Goal: Information Seeking & Learning: Learn about a topic

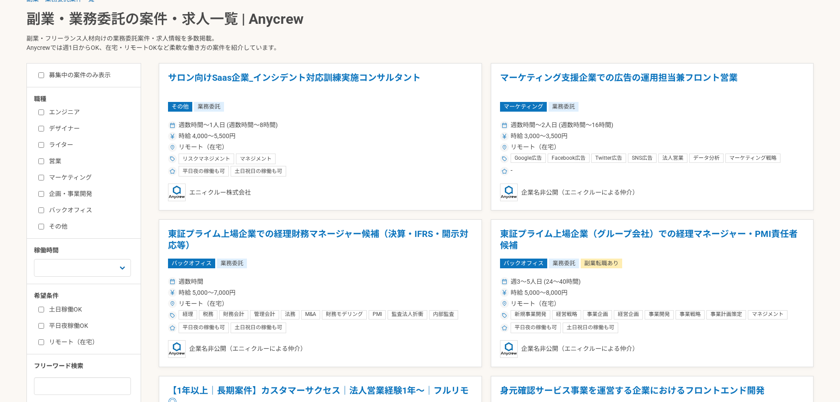
scroll to position [224, 0]
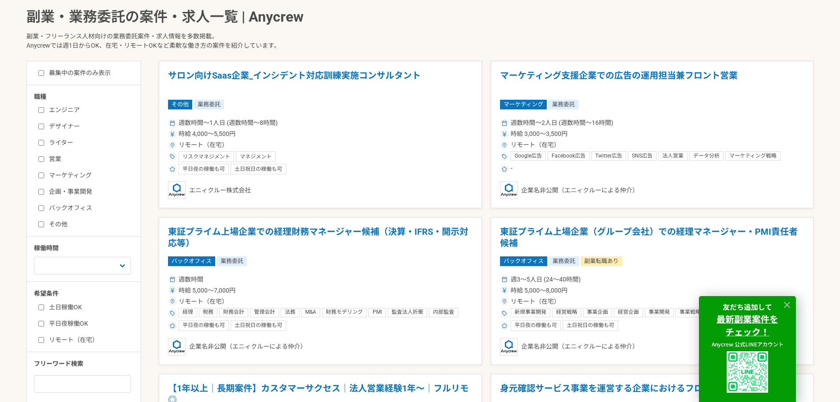
click at [41, 206] on input "バックオフィス" at bounding box center [41, 208] width 6 height 6
checkbox input "true"
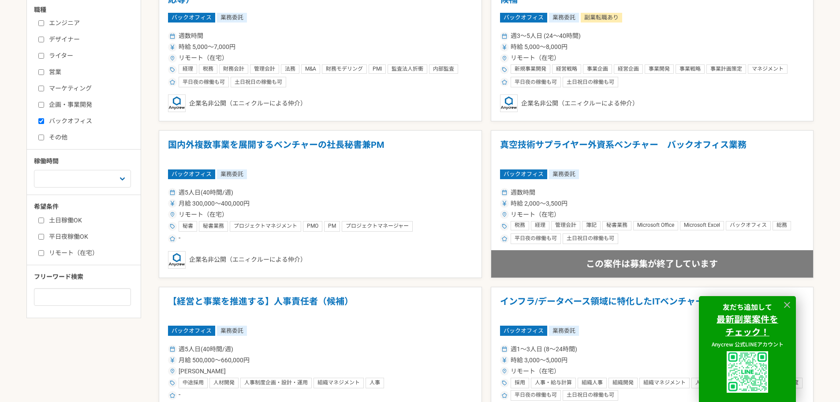
scroll to position [313, 0]
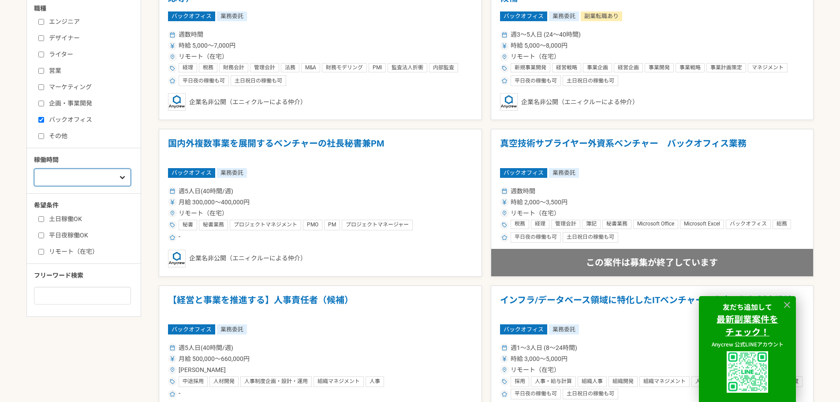
click at [107, 175] on select "週1人日（8時間）以下 週2人日（16時間）以下 週3人日（24時間）以下 週4人日（32時間）以下 週5人日（40時間）以下" at bounding box center [82, 177] width 97 height 18
select select "1"
click at [34, 168] on select "週1人日（8時間）以下 週2人日（16時間）以下 週3人日（24時間）以下 週4人日（32時間）以下 週5人日（40時間）以下" at bounding box center [82, 177] width 97 height 18
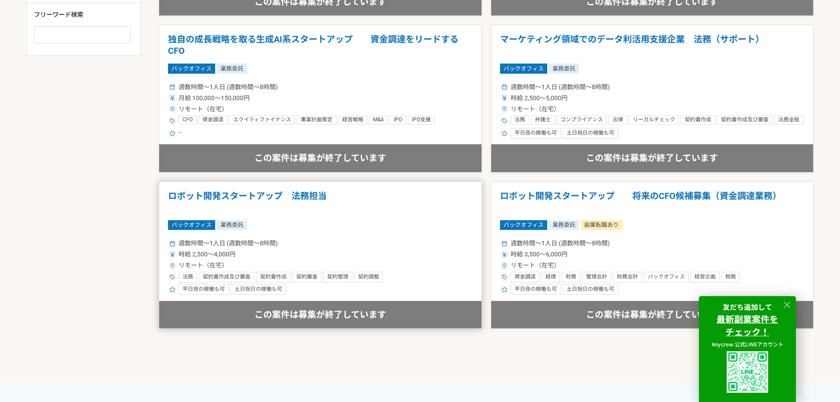
scroll to position [572, 0]
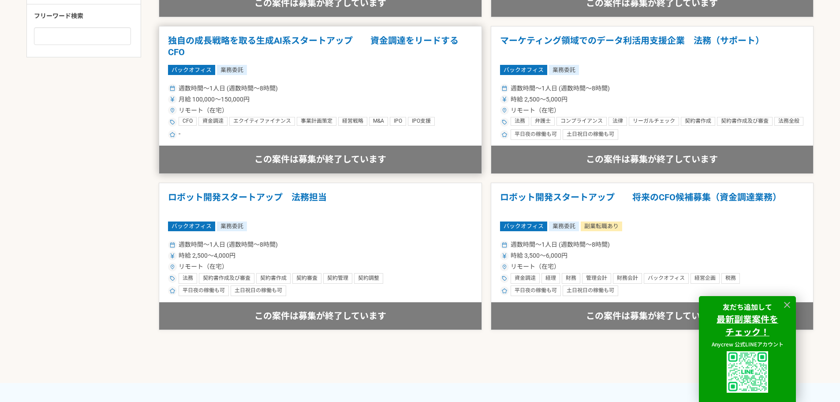
click at [290, 41] on h1 "独自の成長戦略を取る生成AI系スタートアップ　　資金調達をリードするCFO" at bounding box center [320, 46] width 305 height 22
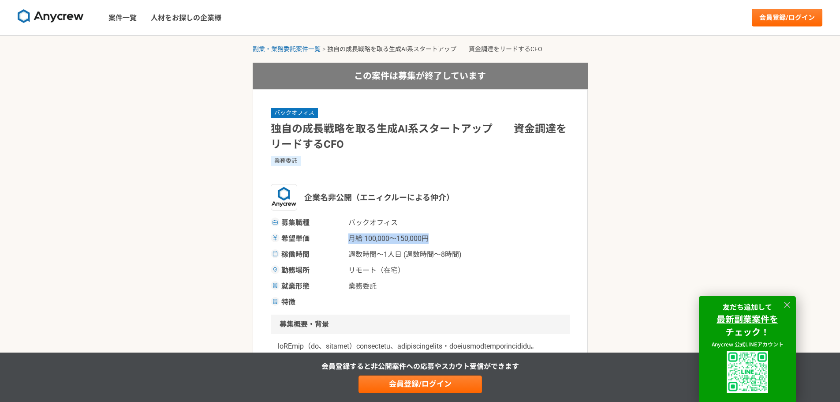
drag, startPoint x: 350, startPoint y: 239, endPoint x: 441, endPoint y: 234, distance: 91.9
click at [442, 234] on div "希望単価 月給 100,000〜150,000円" at bounding box center [420, 238] width 299 height 11
drag, startPoint x: 350, startPoint y: 253, endPoint x: 487, endPoint y: 248, distance: 137.2
click at [487, 248] on div "募集職種 バックオフィス 希望単価 月給 100,000〜150,000円 稼働時間 週数時間〜1人日 (週数時間〜8時間) 勤務場所 リモート（在宅） 就業…" at bounding box center [420, 262] width 299 height 90
click at [430, 274] on span "リモート（在宅）" at bounding box center [392, 270] width 88 height 11
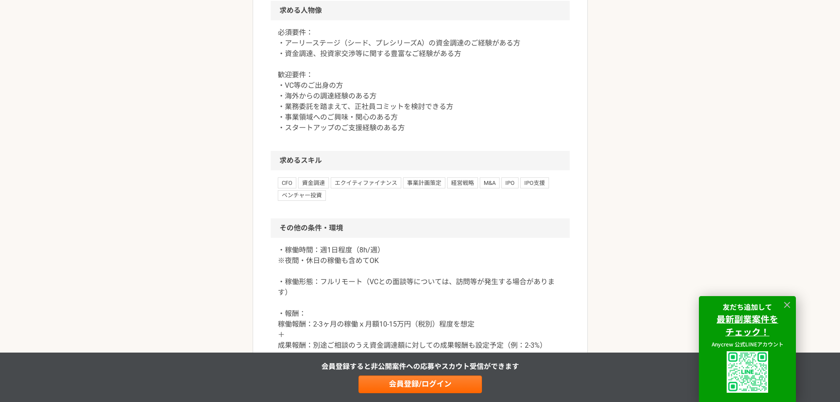
scroll to position [783, 0]
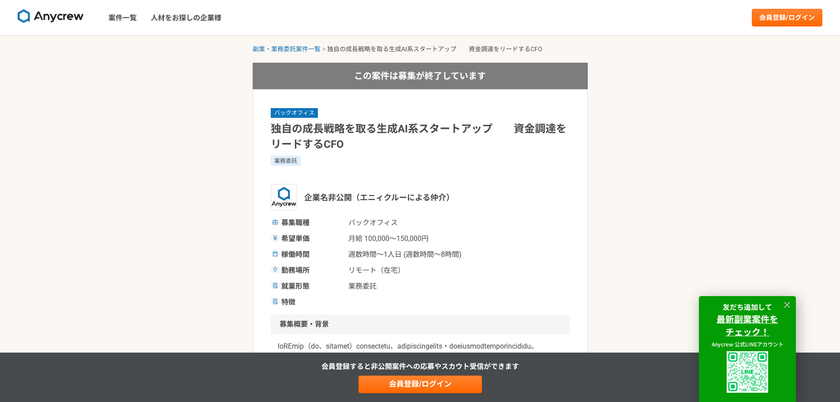
select select "1"
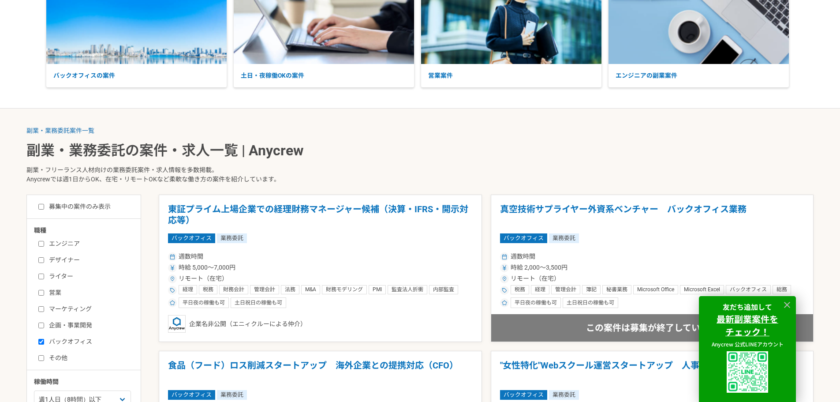
scroll to position [90, 0]
click at [387, 209] on h1 "東証プライム上場企業での経理財務マネージャー候補（決算・IFRS・開示対応等）" at bounding box center [320, 215] width 305 height 22
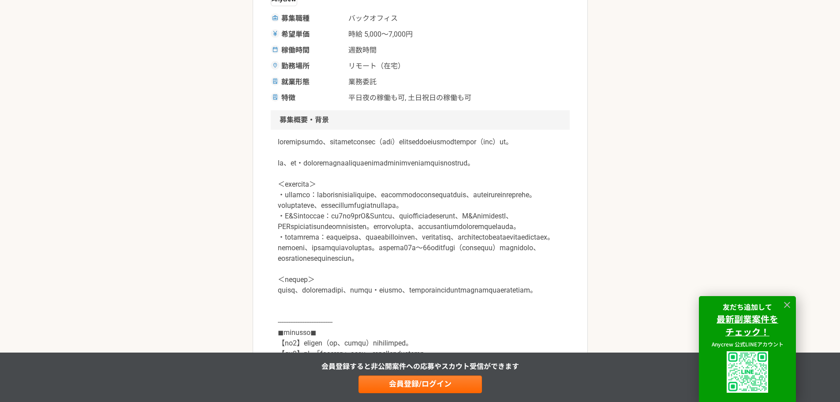
scroll to position [179, 0]
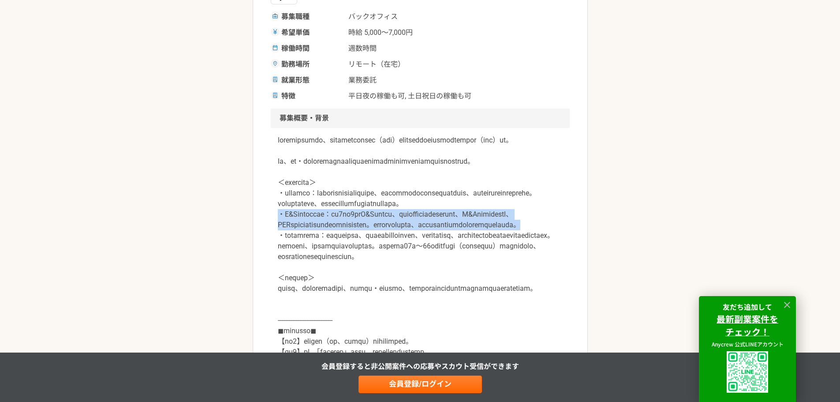
drag, startPoint x: 279, startPoint y: 247, endPoint x: 333, endPoint y: 273, distance: 59.8
click at [333, 273] on p at bounding box center [420, 304] width 285 height 339
click at [529, 270] on p at bounding box center [420, 304] width 285 height 339
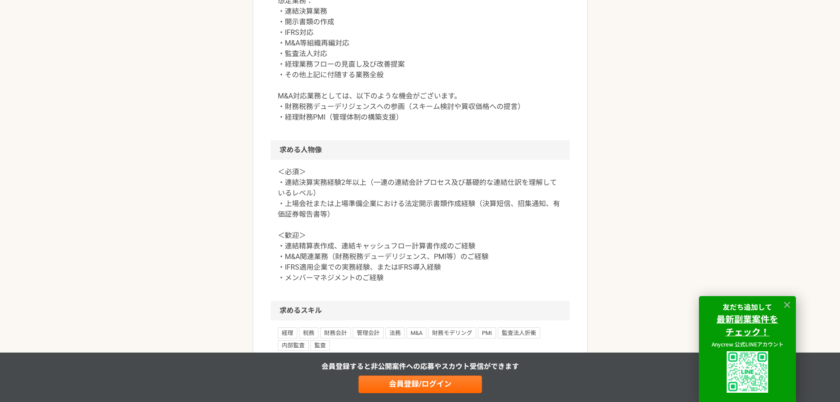
scroll to position [734, 0]
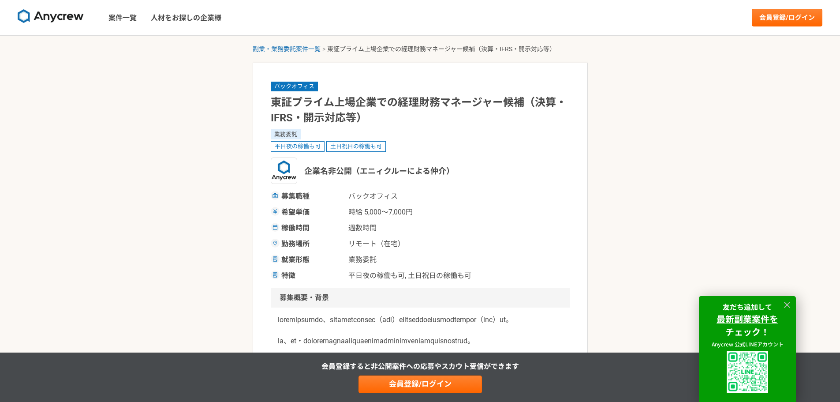
select select "1"
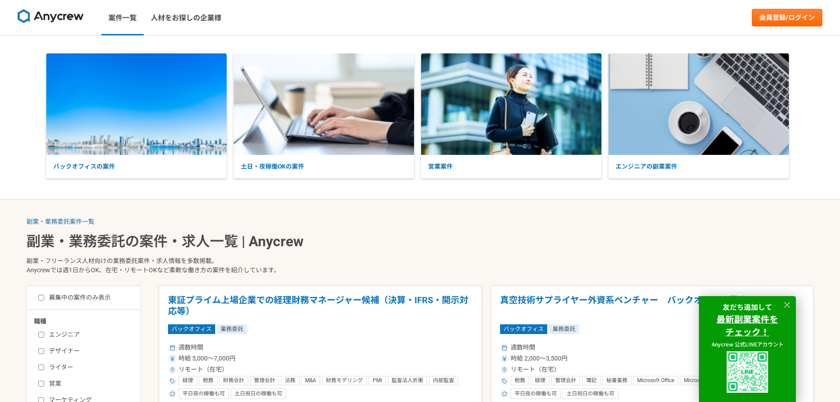
click at [50, 13] on img at bounding box center [51, 16] width 66 height 14
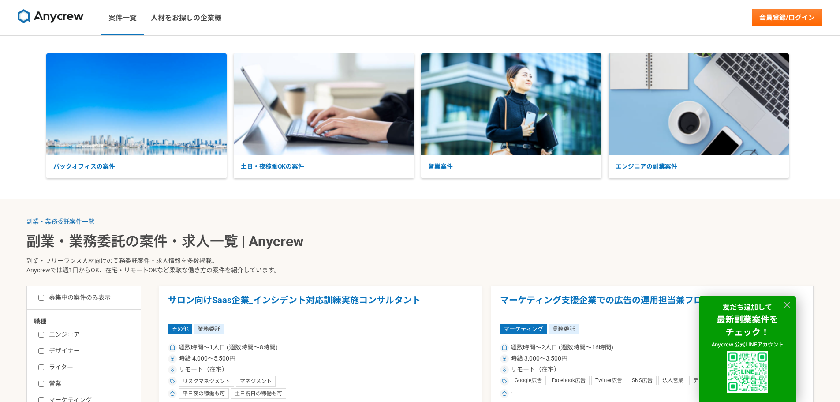
click at [30, 15] on img at bounding box center [51, 16] width 66 height 14
click at [47, 16] on img at bounding box center [51, 16] width 66 height 14
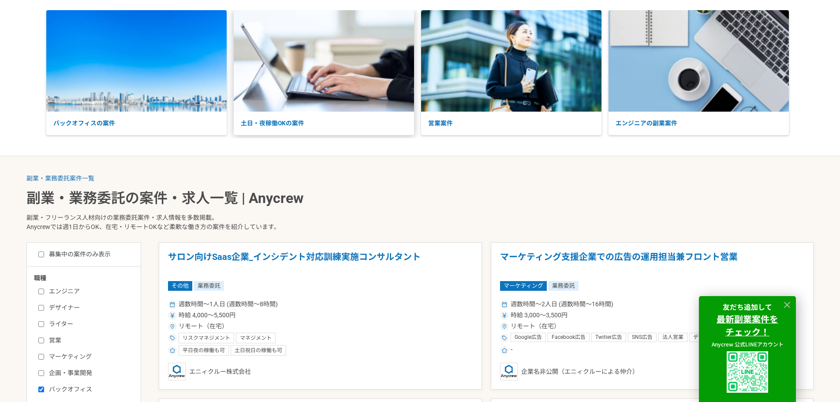
scroll to position [44, 0]
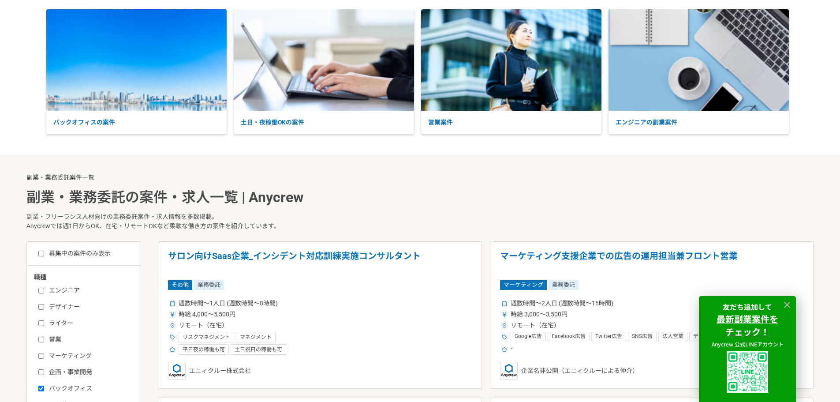
click at [64, 176] on link "副業・業務委託案件一覧" at bounding box center [60, 177] width 68 height 7
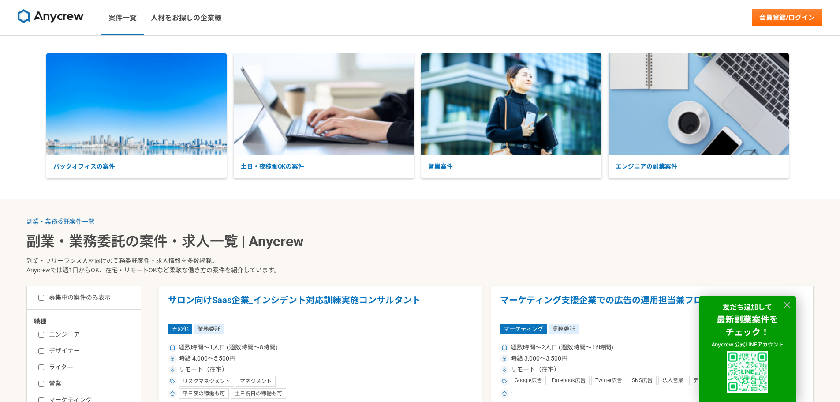
click at [70, 26] on link at bounding box center [50, 18] width 73 height 24
